Goal: Information Seeking & Learning: Learn about a topic

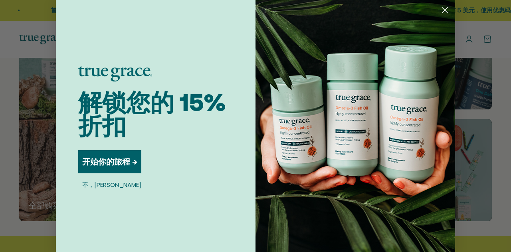
click at [443, 8] on icon "关闭对话框" at bounding box center [446, 11] width 6 height 6
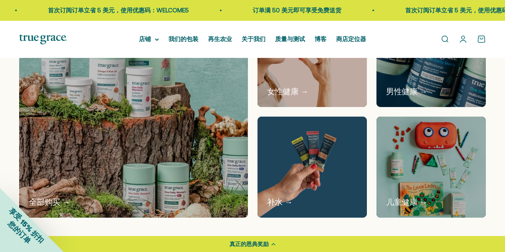
click at [0, 125] on div "全部购买 → 女性健康 → 男性健康 → 补水 → 儿童健康 →" at bounding box center [252, 124] width 505 height 237
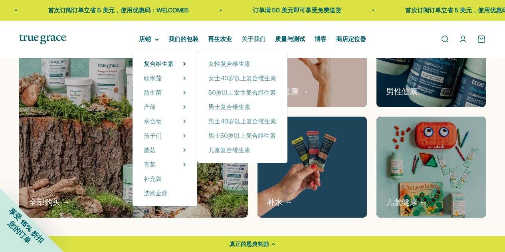
click at [244, 38] on font "关于我们" at bounding box center [254, 39] width 24 height 7
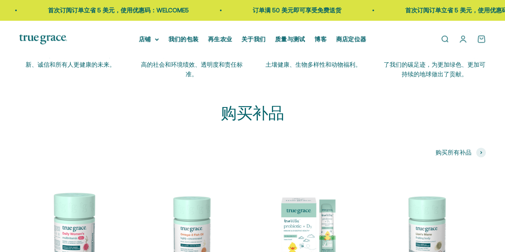
scroll to position [1518, 0]
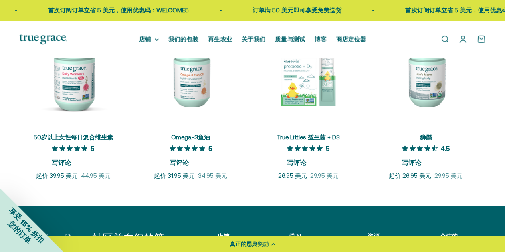
click at [0, 112] on scroll-carousel "50岁以上女性每日复合维生素 5 写评论 售价 起价 39.95 美元 正常价格 44.95 美元 Omega-3鱼油" at bounding box center [252, 99] width 505 height 164
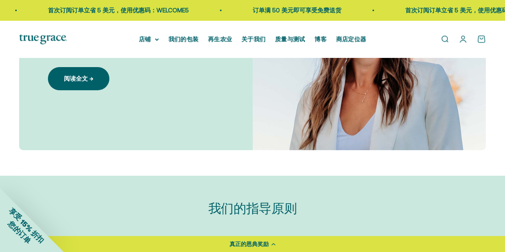
scroll to position [0, 0]
